Goal: Find specific page/section: Find specific page/section

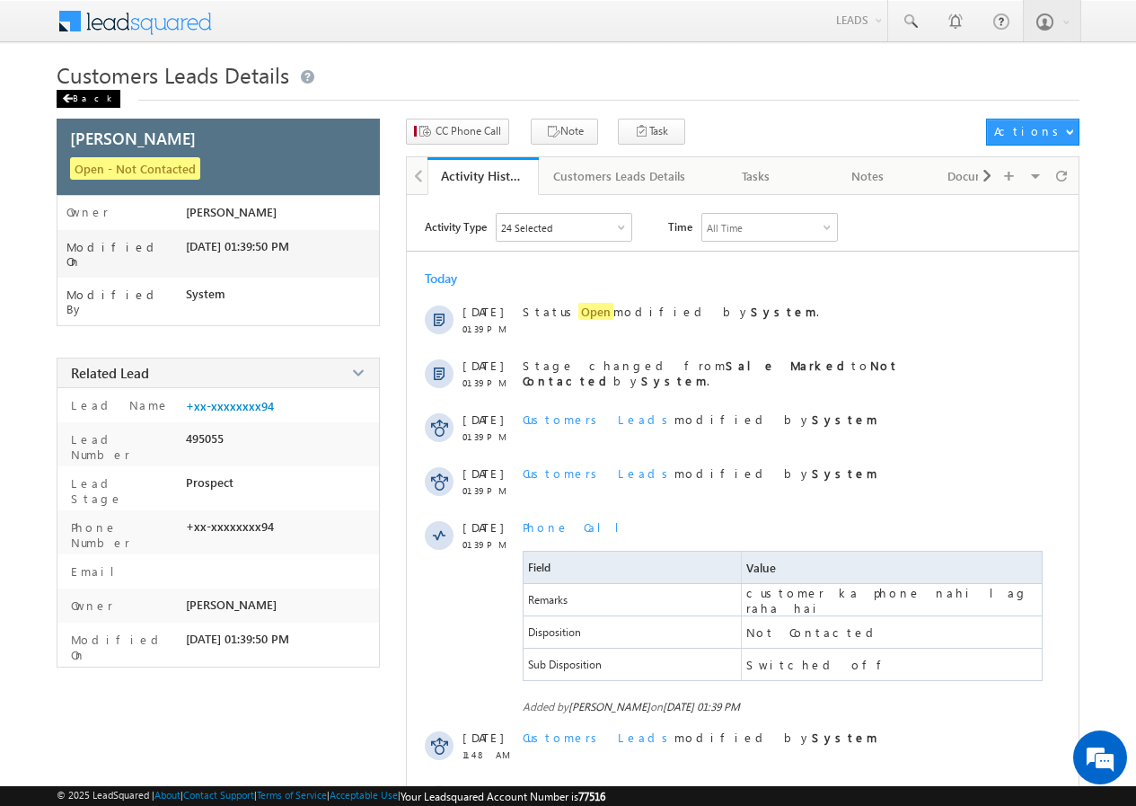
click at [84, 100] on div "Back" at bounding box center [89, 99] width 64 height 18
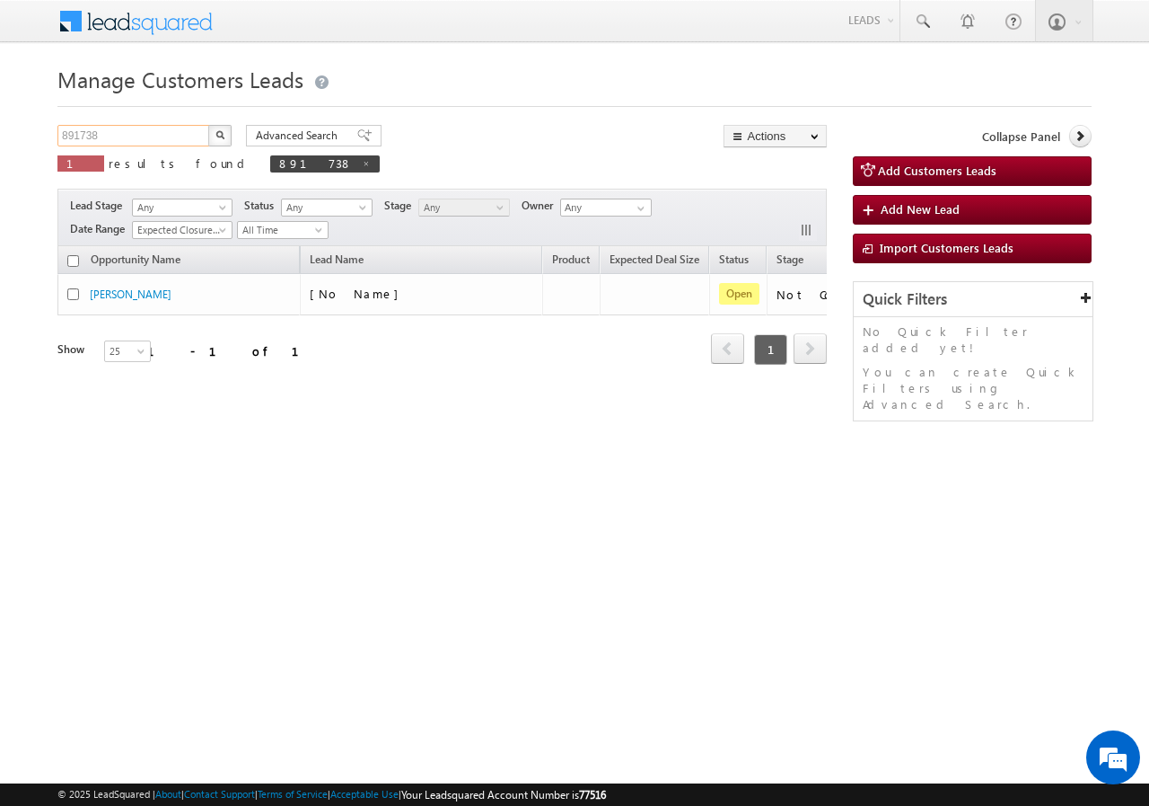
click at [143, 130] on input "891738" at bounding box center [134, 136] width 154 height 22
paste input "81474"
type input "881474"
click at [219, 133] on img "button" at bounding box center [220, 134] width 9 height 9
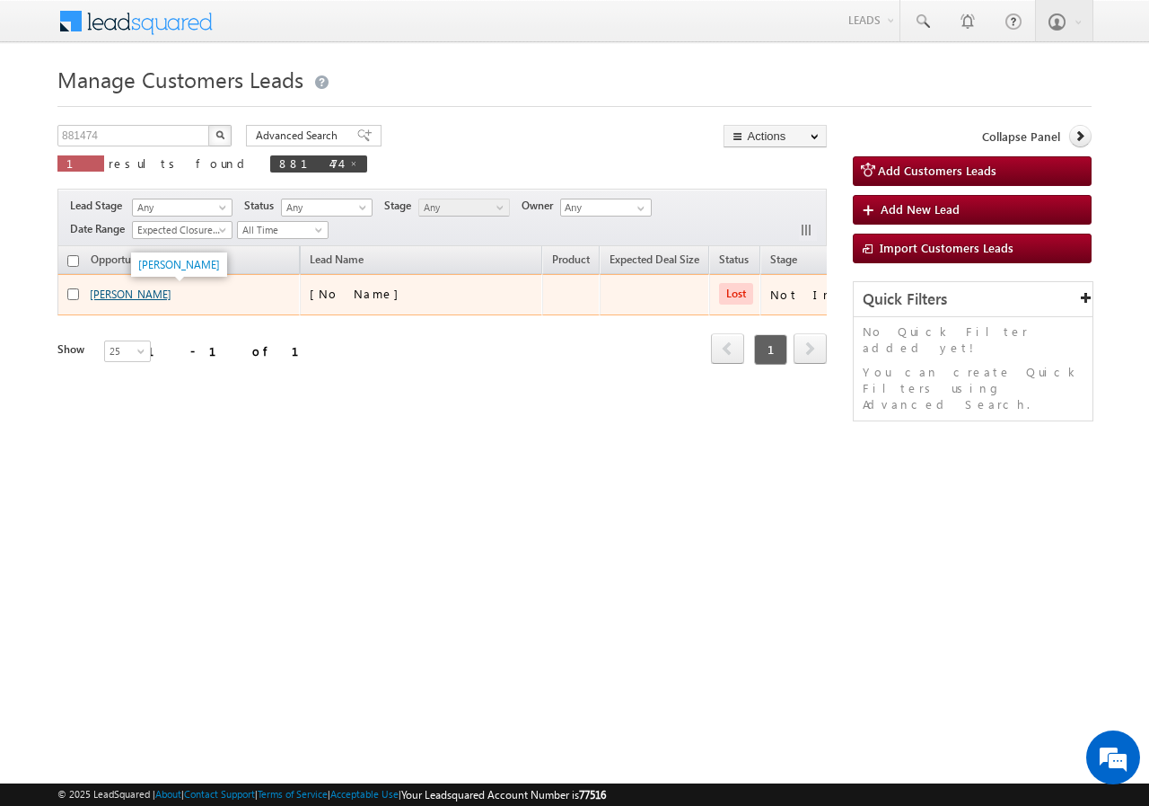
click at [122, 293] on link "[PERSON_NAME]" at bounding box center [131, 293] width 82 height 13
